Goal: Book appointment/travel/reservation

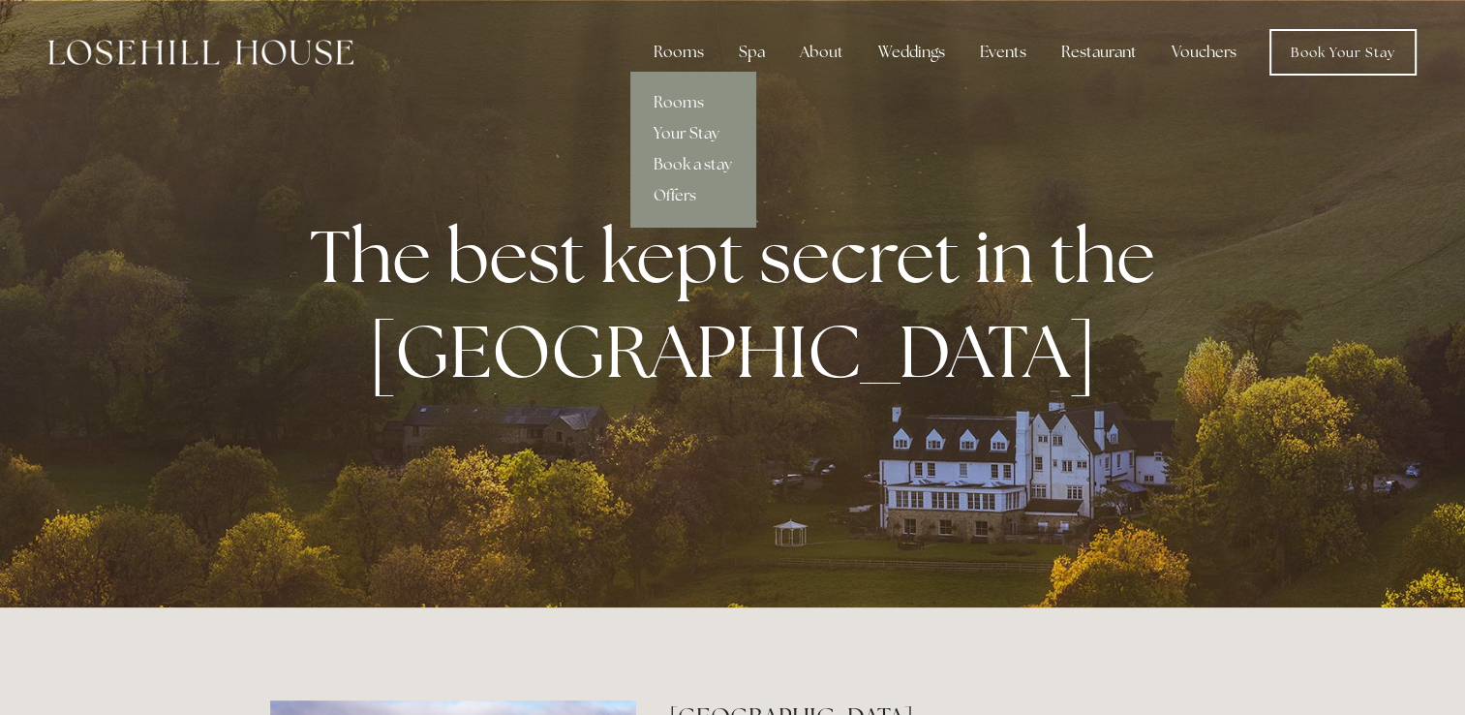
click at [698, 131] on link "Your Stay" at bounding box center [692, 133] width 125 height 31
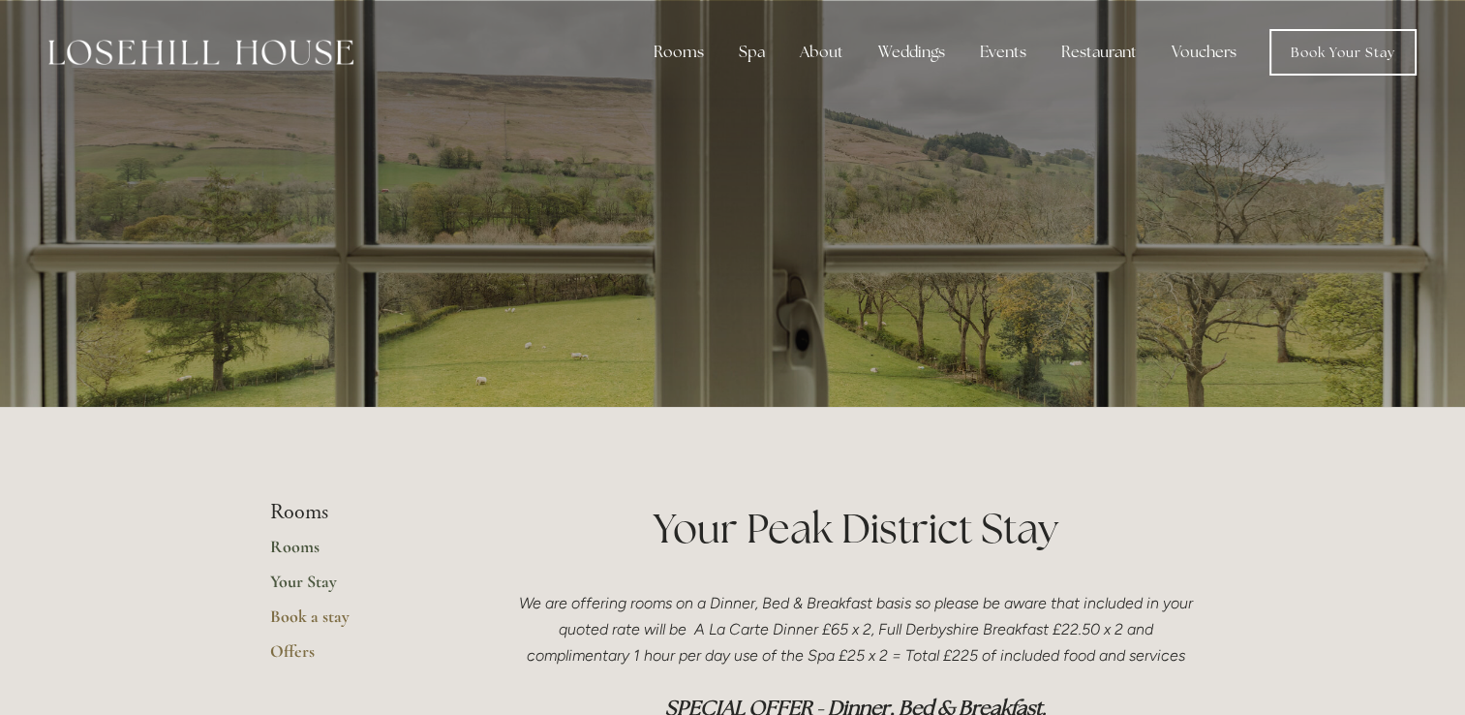
click at [290, 554] on link "Rooms" at bounding box center [362, 552] width 185 height 35
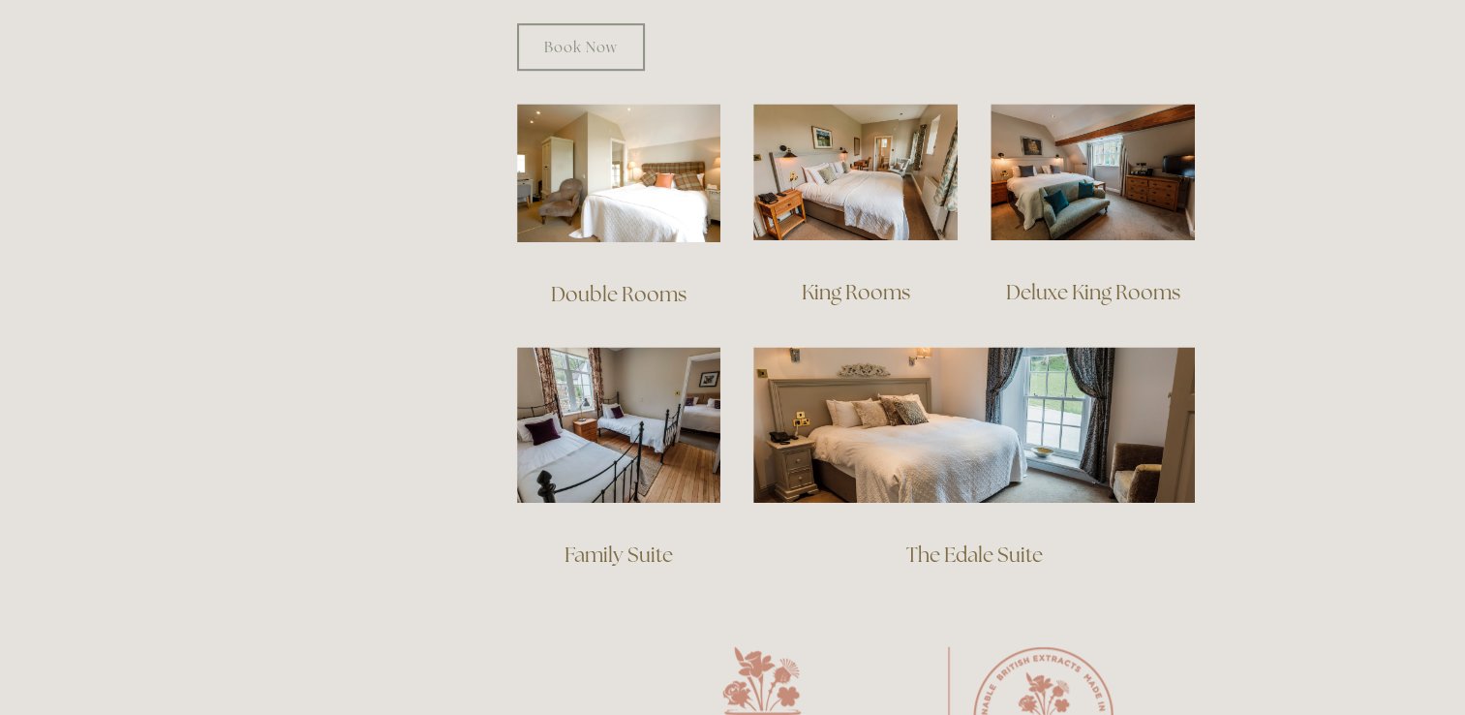
scroll to position [1317, 0]
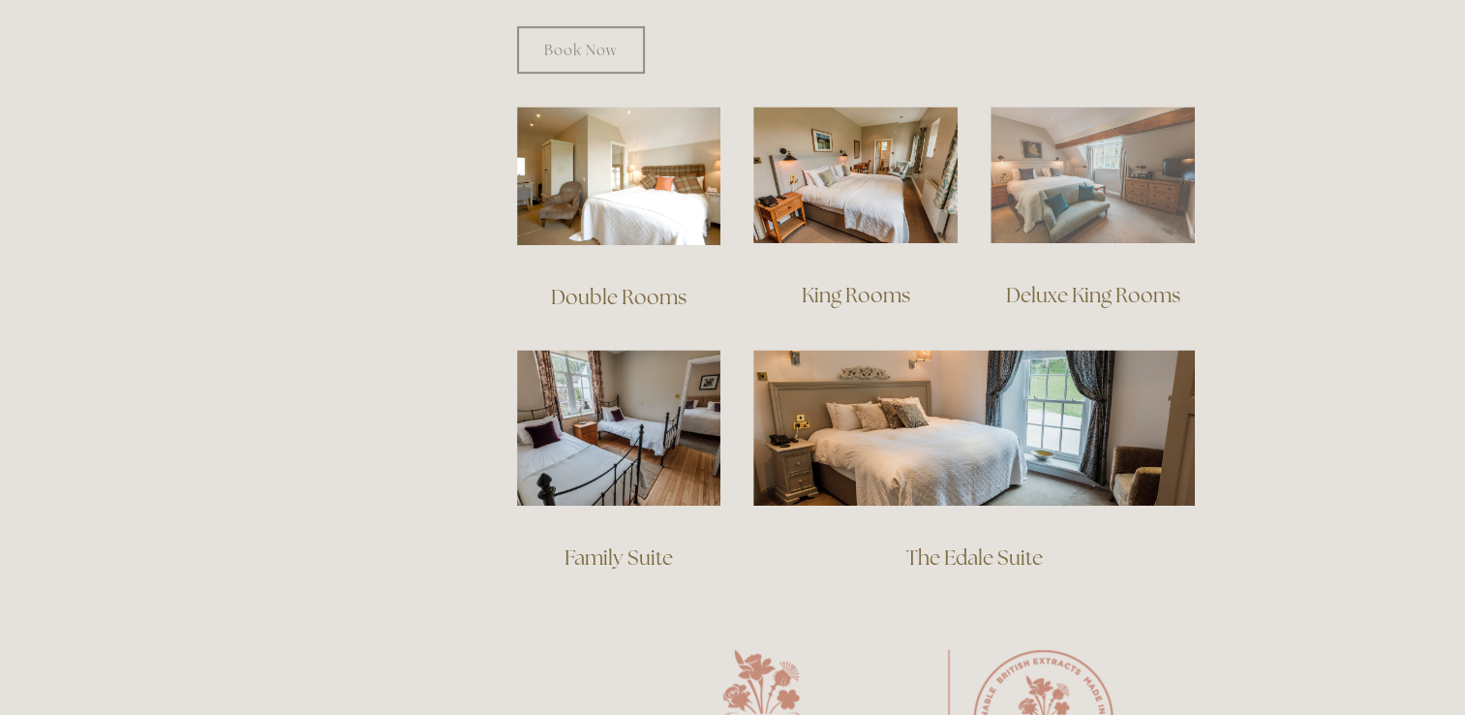
click at [1092, 156] on img at bounding box center [1093, 175] width 204 height 137
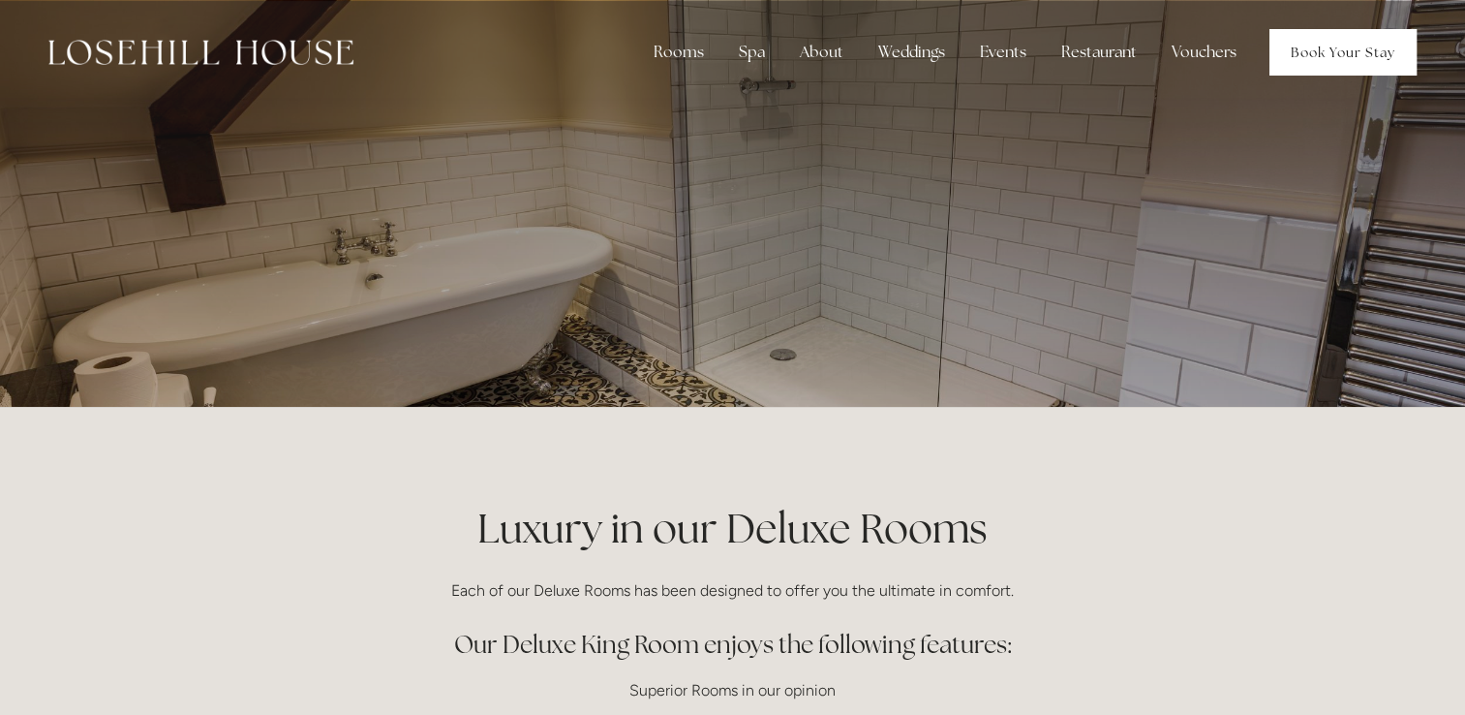
click at [1348, 51] on link "Book Your Stay" at bounding box center [1342, 52] width 147 height 46
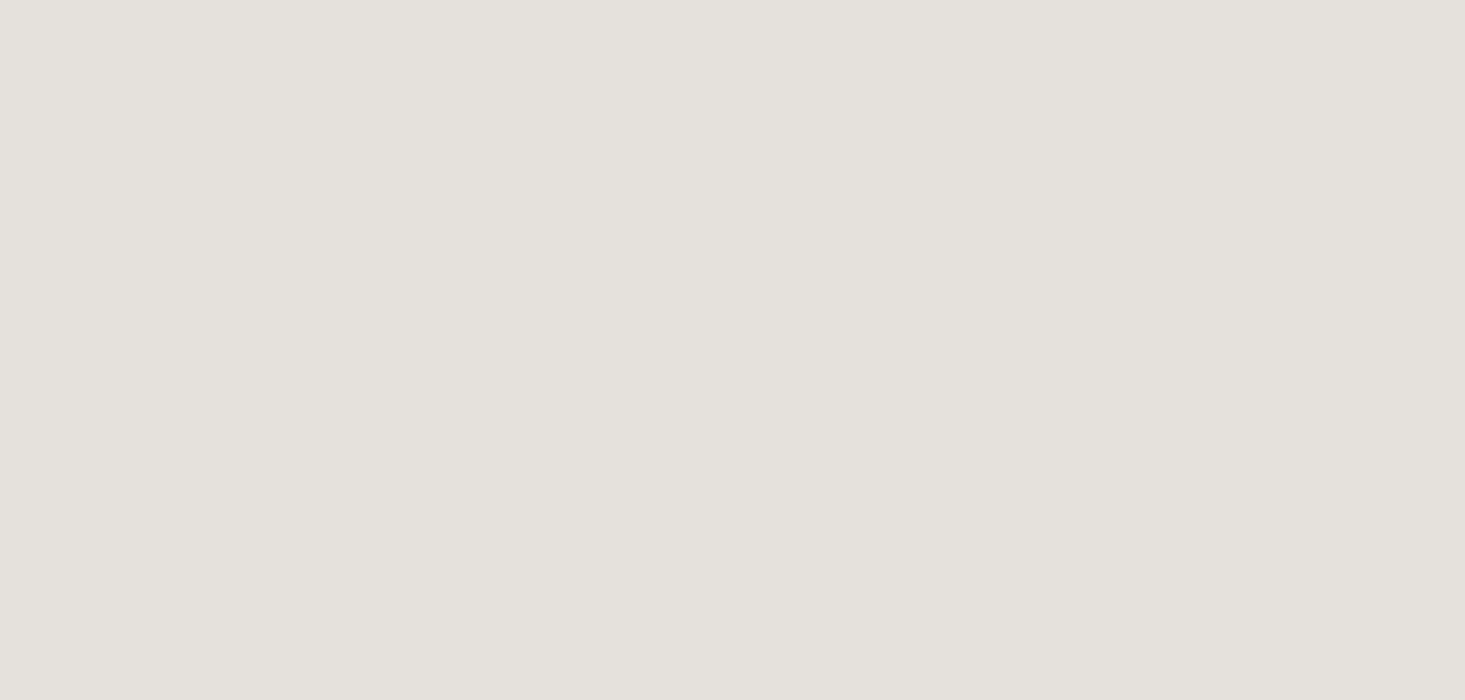
scroll to position [957, 0]
